Goal: Task Accomplishment & Management: Manage account settings

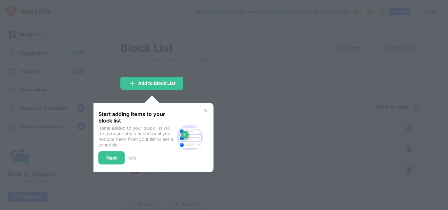
click at [135, 153] on div "Next 1 of 3" at bounding box center [136, 157] width 76 height 13
click at [117, 162] on div "Next" at bounding box center [111, 157] width 26 height 13
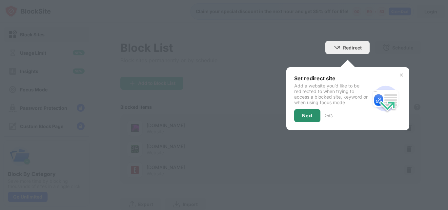
click at [306, 115] on div "Next" at bounding box center [307, 115] width 10 height 5
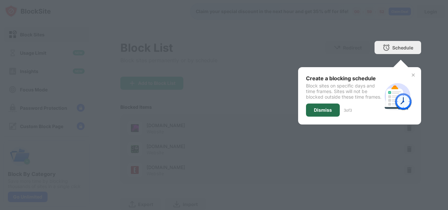
click at [314, 113] on div "Dismiss" at bounding box center [323, 110] width 18 height 5
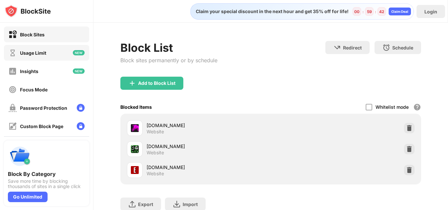
click at [48, 50] on div "Usage Limit" at bounding box center [46, 53] width 85 height 16
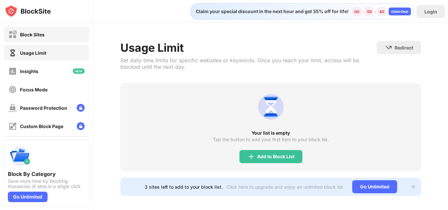
click at [50, 41] on div "Block Sites" at bounding box center [46, 35] width 85 height 16
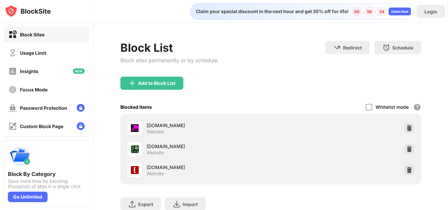
drag, startPoint x: 132, startPoint y: 63, endPoint x: 145, endPoint y: 63, distance: 13.4
click at [145, 63] on div "Block sites permanently or by schedule" at bounding box center [168, 60] width 97 height 7
click at [140, 83] on div "Add to Block List" at bounding box center [156, 83] width 37 height 5
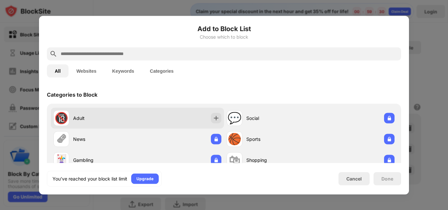
click at [133, 116] on div "Adult" at bounding box center [105, 118] width 64 height 7
click at [216, 118] on img at bounding box center [216, 118] width 7 height 7
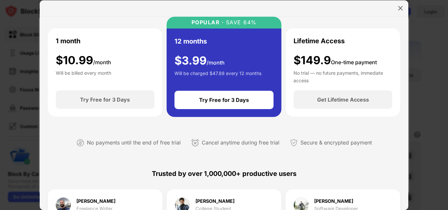
scroll to position [26, 0]
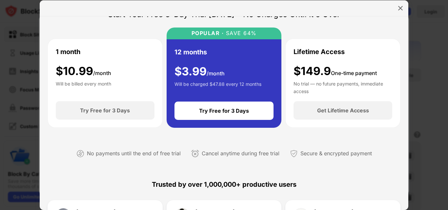
drag, startPoint x: 408, startPoint y: 91, endPoint x: 409, endPoint y: 74, distance: 16.7
click at [409, 74] on div at bounding box center [224, 105] width 448 height 210
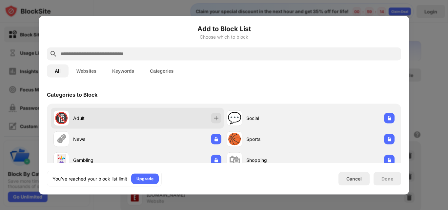
click at [179, 115] on div "🔞 Adult" at bounding box center [137, 118] width 173 height 21
click at [213, 117] on img at bounding box center [216, 118] width 7 height 7
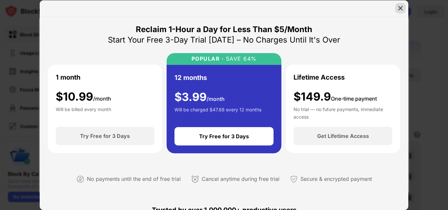
click at [395, 8] on div at bounding box center [400, 8] width 10 height 10
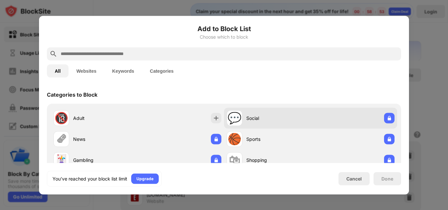
click at [342, 118] on div "💬 Social" at bounding box center [310, 118] width 173 height 21
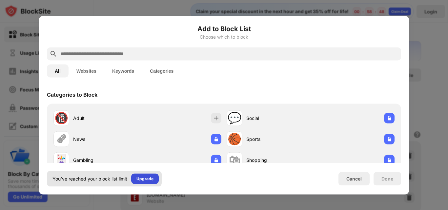
click at [144, 181] on div "Upgrade" at bounding box center [144, 178] width 17 height 7
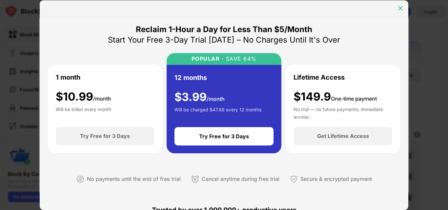
click at [402, 6] on img at bounding box center [400, 8] width 7 height 7
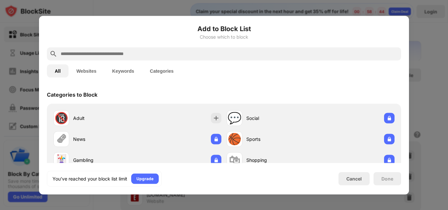
click at [430, 32] on div at bounding box center [224, 105] width 448 height 210
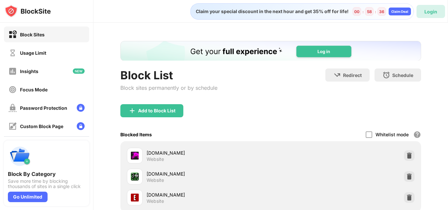
click at [430, 11] on div "Login" at bounding box center [430, 12] width 13 height 6
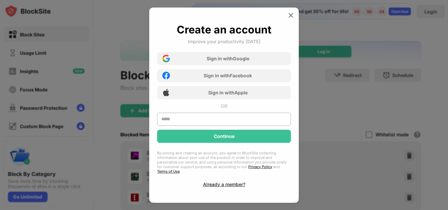
click at [273, 53] on div "Sign in with Google Sign in with Facebook Sign in with Apple" at bounding box center [224, 73] width 134 height 51
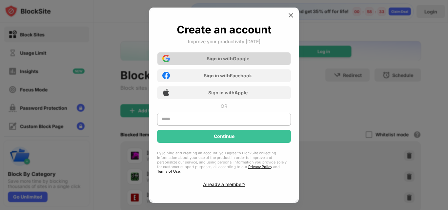
click at [274, 56] on div "Sign in with Google" at bounding box center [224, 58] width 134 height 13
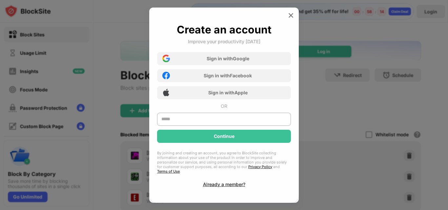
drag, startPoint x: 274, startPoint y: 56, endPoint x: 289, endPoint y: 17, distance: 42.1
click at [289, 17] on img at bounding box center [291, 15] width 7 height 7
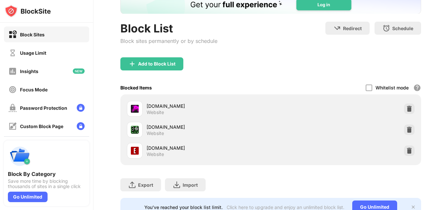
scroll to position [76, 0]
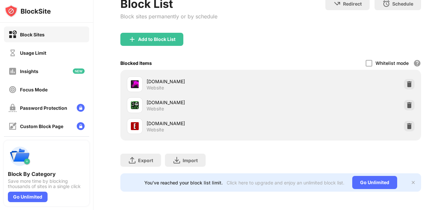
click at [410, 180] on img at bounding box center [412, 182] width 5 height 5
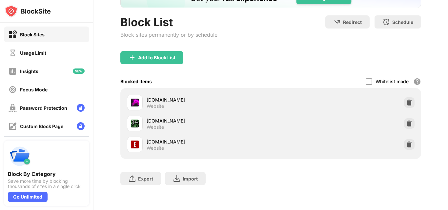
scroll to position [58, 0]
click at [20, 198] on div "Go Unlimited" at bounding box center [28, 197] width 40 height 10
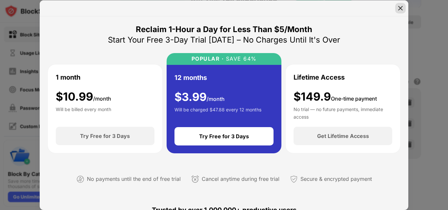
click at [397, 10] on img at bounding box center [400, 8] width 7 height 7
